Goal: Find specific fact: Find specific fact

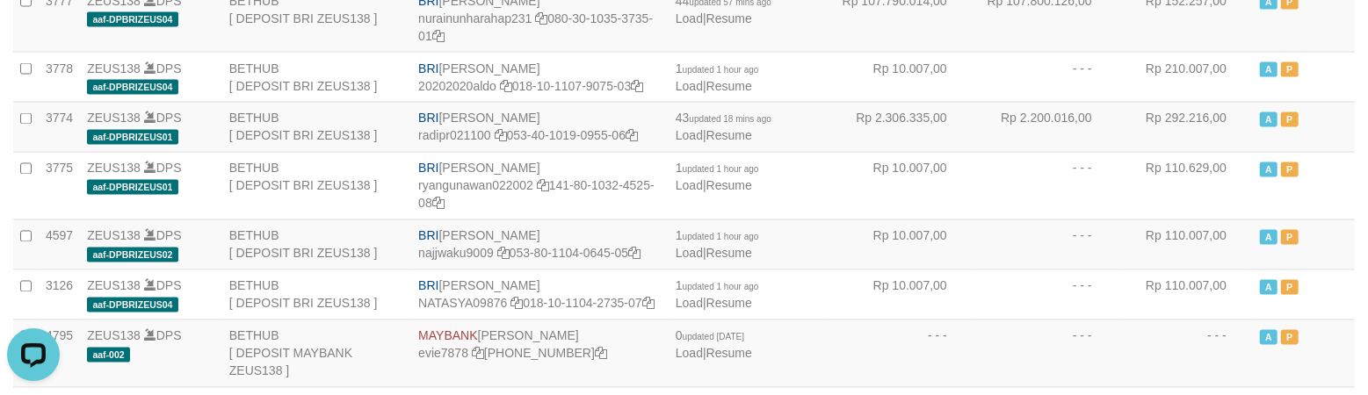
copy td "BNI [PERSON_NAME]"
